Goal: Transaction & Acquisition: Purchase product/service

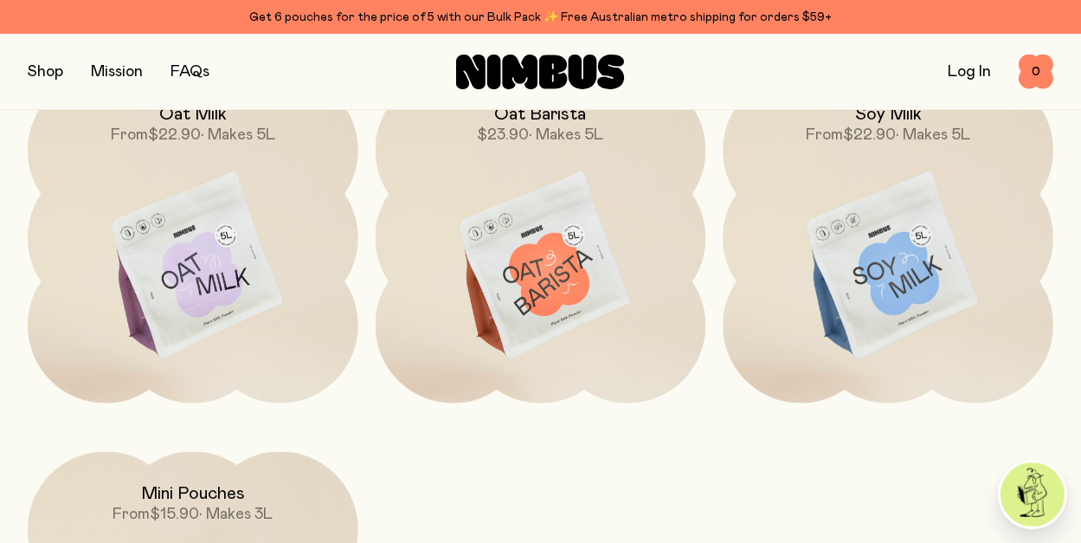
scroll to position [1298, 0]
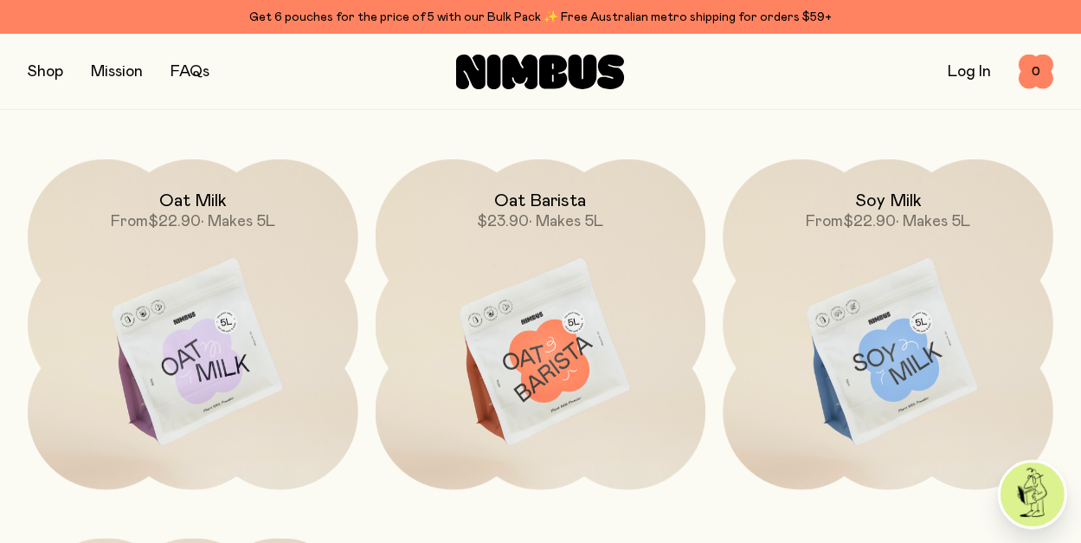
click at [547, 326] on img at bounding box center [541, 353] width 331 height 388
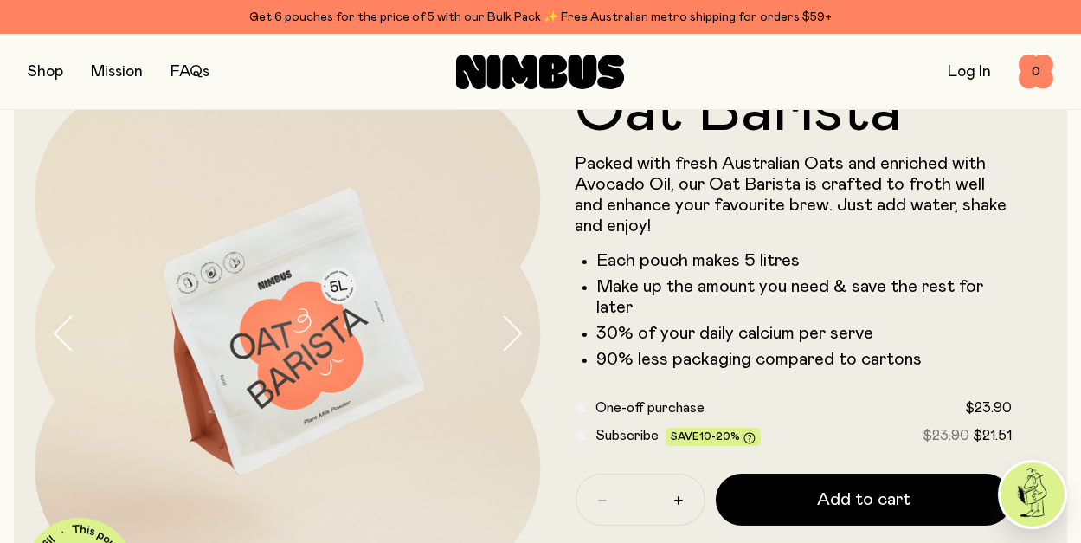
scroll to position [38, 0]
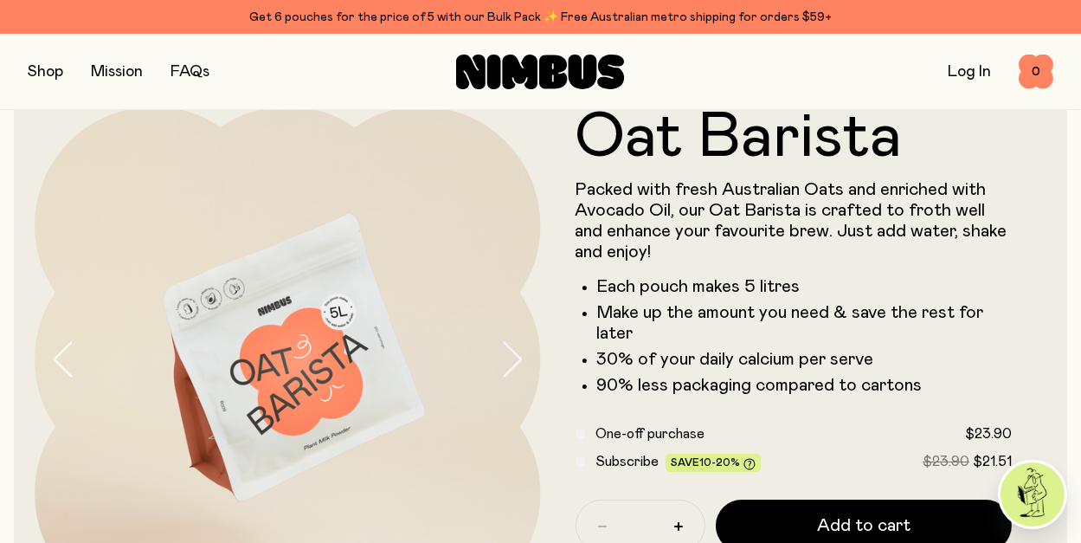
click at [519, 350] on icon "button" at bounding box center [511, 359] width 24 height 36
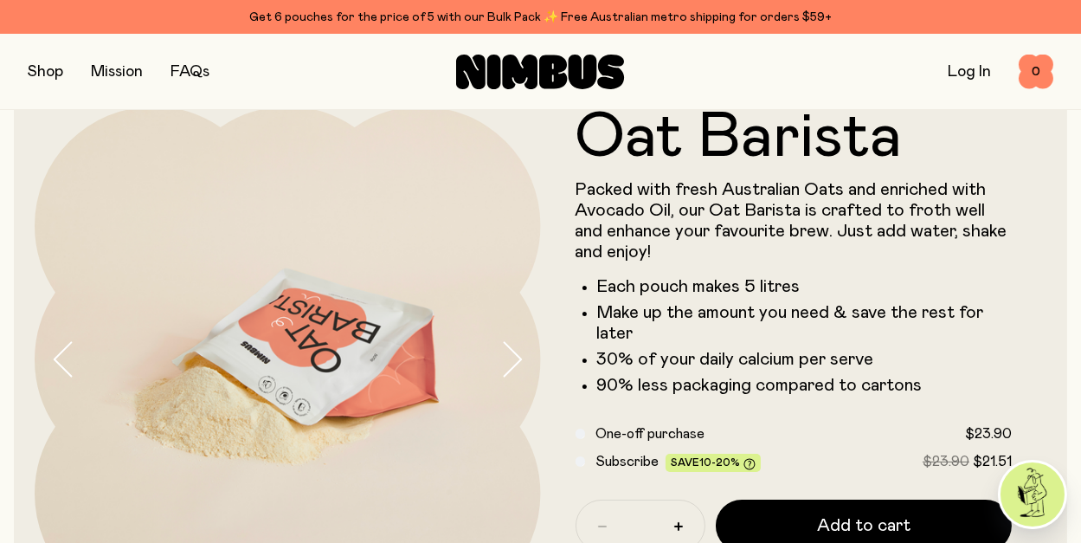
click at [519, 350] on icon "button" at bounding box center [511, 359] width 24 height 36
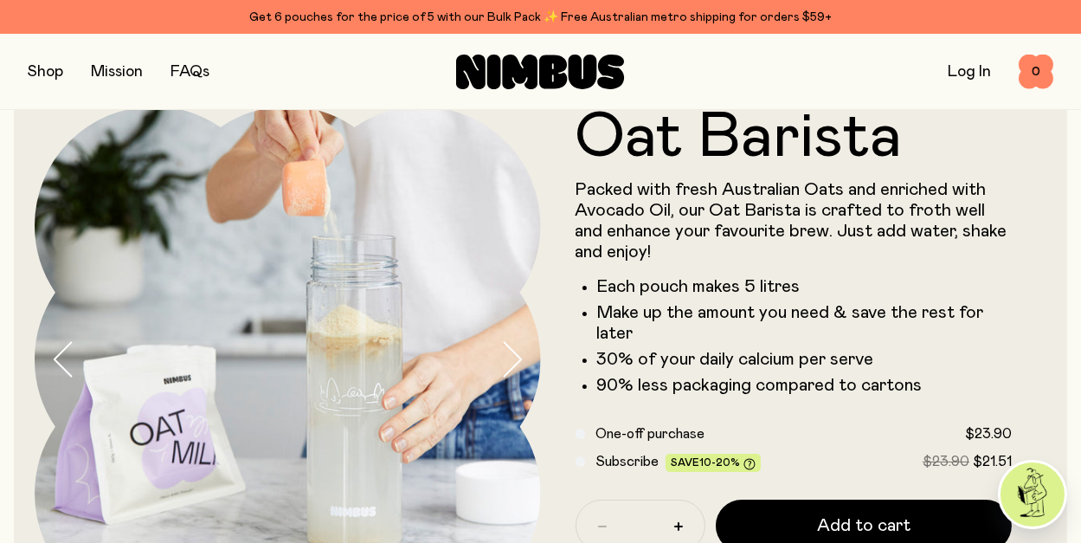
scroll to position [0, 0]
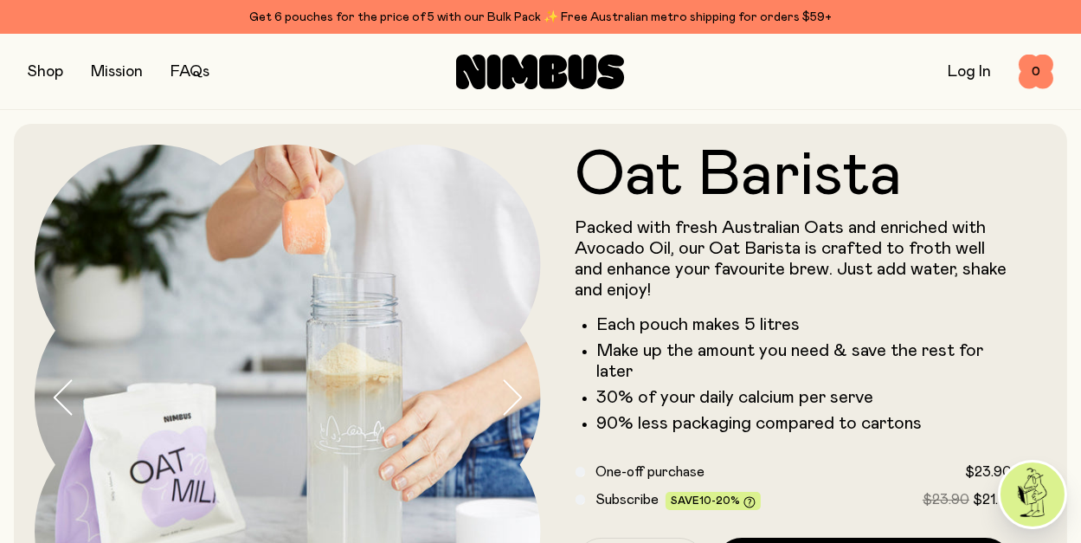
click at [45, 73] on button "button" at bounding box center [45, 72] width 35 height 24
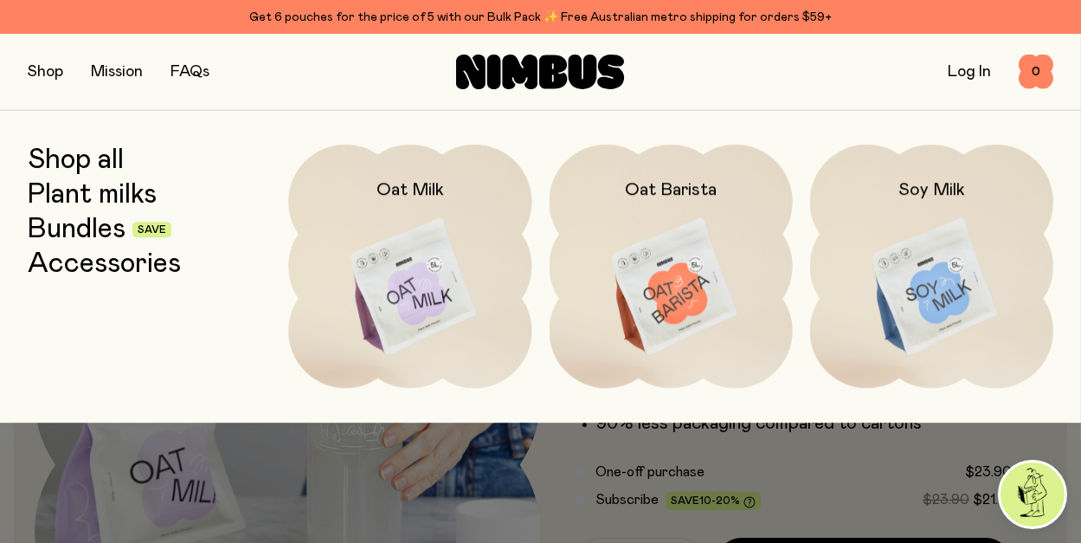
click at [367, 265] on img at bounding box center [409, 288] width 243 height 286
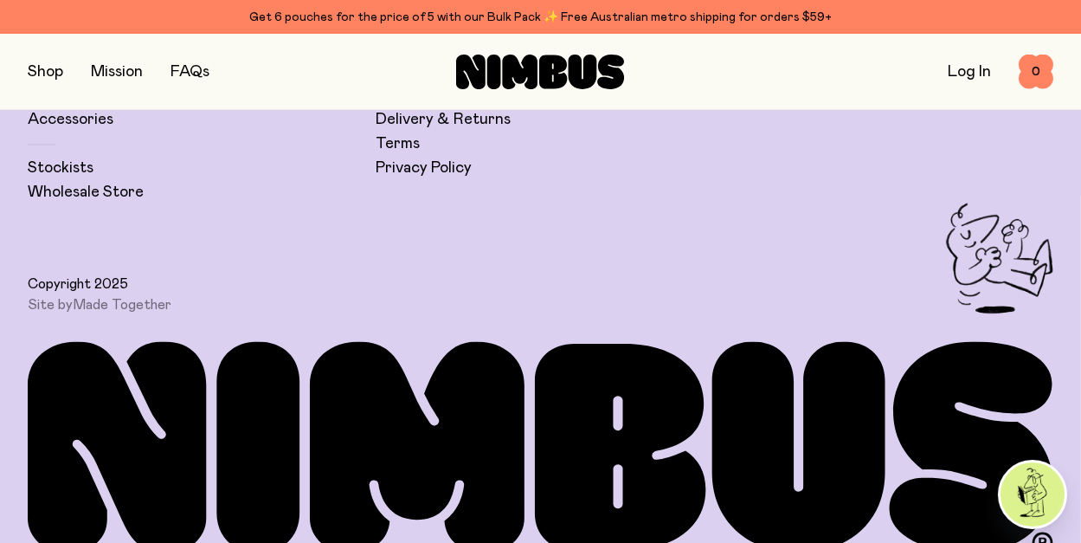
scroll to position [4451, 0]
